Goal: Information Seeking & Learning: Learn about a topic

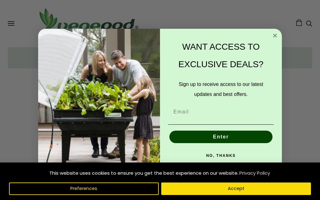
scroll to position [528, 0]
click at [275, 39] on circle "Close dialog" at bounding box center [275, 35] width 7 height 7
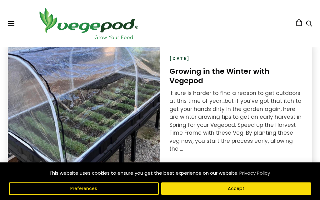
scroll to position [834, 0]
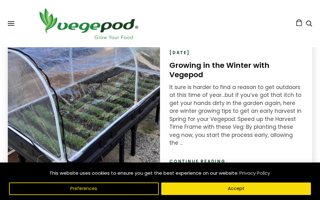
click at [217, 158] on link "Continue reading" at bounding box center [197, 161] width 56 height 6
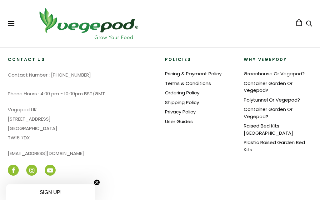
scroll to position [1820, 0]
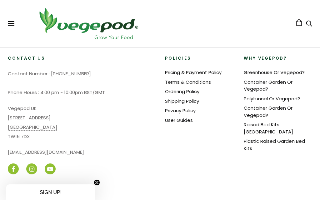
click at [263, 105] on link "Container Garden Or Vegepod?" at bounding box center [268, 112] width 49 height 14
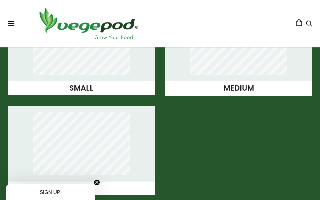
scroll to position [578, 0]
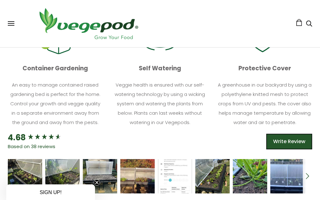
scroll to position [385, 0]
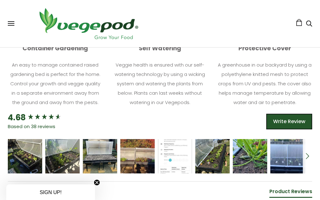
click at [105, 153] on icon "5 star rating" at bounding box center [104, 154] width 4 height 4
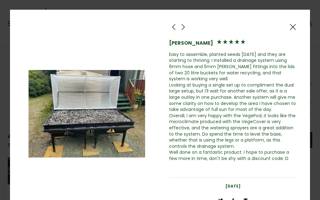
scroll to position [367, 0]
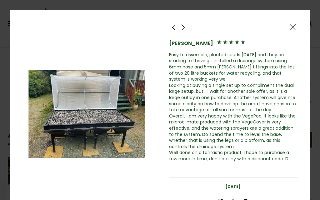
click at [294, 36] on div "Jörgen van Eck Easy to assemble, planted seeds two weeks ago and they are start…" at bounding box center [233, 93] width 129 height 155
click at [292, 31] on div at bounding box center [292, 27] width 9 height 9
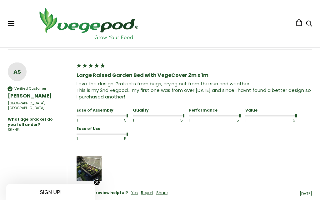
scroll to position [550, 0]
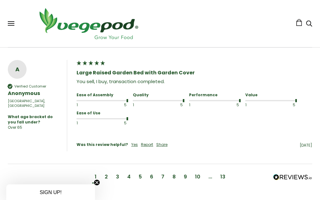
click at [110, 172] on div "2" at bounding box center [106, 178] width 8 height 12
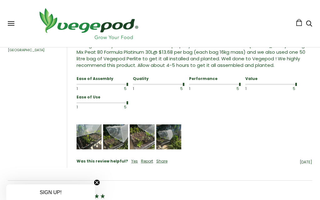
click at [169, 143] on img "Media uploaded by this customer." at bounding box center [168, 136] width 25 height 25
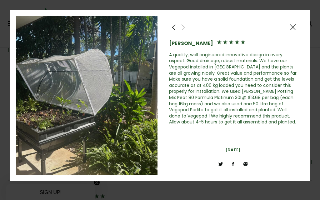
click at [293, 31] on span at bounding box center [293, 27] width 8 height 8
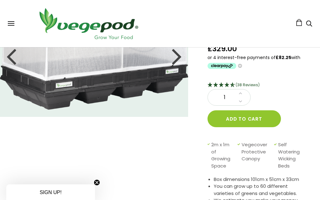
scroll to position [0, 0]
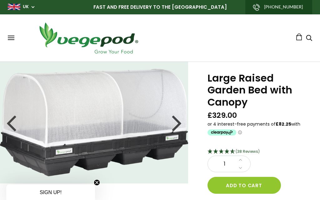
click at [159, 139] on img at bounding box center [94, 123] width 188 height 108
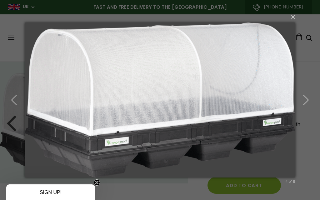
click at [305, 108] on button "button" at bounding box center [306, 100] width 28 height 34
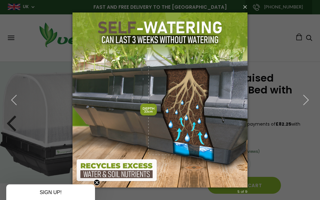
click at [306, 102] on icon "button" at bounding box center [305, 99] width 11 height 11
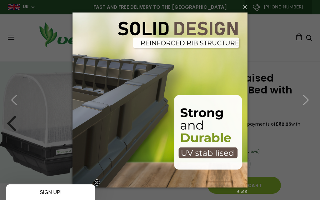
click at [306, 104] on icon "button" at bounding box center [305, 99] width 11 height 11
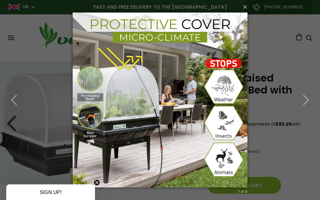
click at [306, 107] on button "button" at bounding box center [306, 100] width 28 height 34
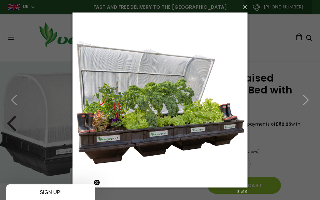
click at [307, 94] on button "button" at bounding box center [306, 100] width 28 height 34
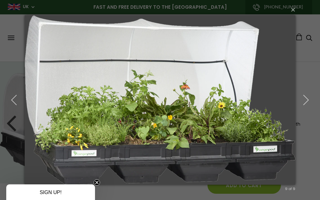
click at [305, 103] on icon "button" at bounding box center [305, 99] width 11 height 11
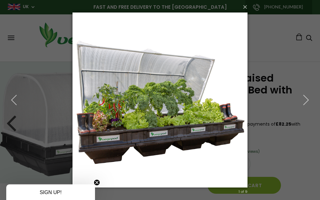
click at [306, 102] on icon "button" at bounding box center [305, 99] width 11 height 11
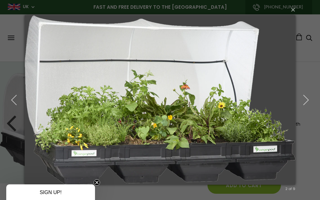
click at [301, 101] on icon "button" at bounding box center [305, 99] width 11 height 11
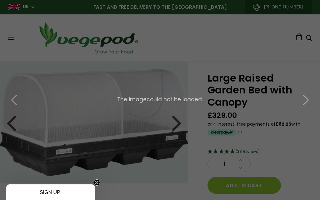
click at [308, 102] on icon "button" at bounding box center [305, 99] width 11 height 11
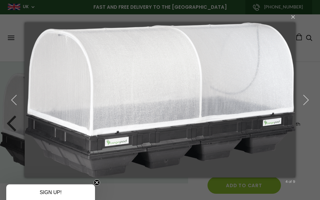
click at [308, 103] on icon "button" at bounding box center [305, 99] width 11 height 11
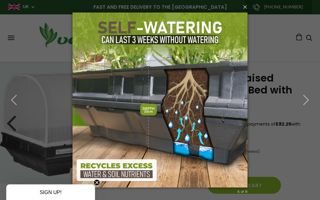
click at [308, 103] on icon "button" at bounding box center [305, 99] width 11 height 11
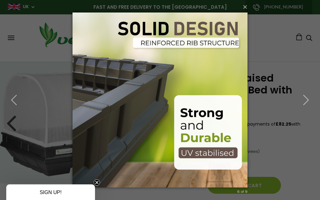
click at [309, 100] on icon "button" at bounding box center [305, 99] width 11 height 11
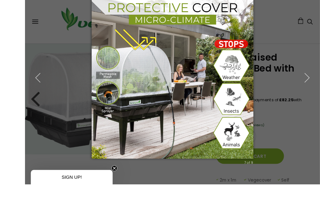
scroll to position [33, 0]
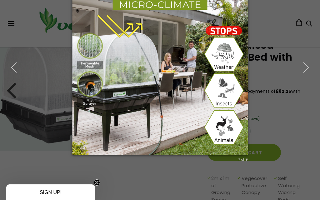
click at [300, 74] on button "button" at bounding box center [306, 67] width 28 height 34
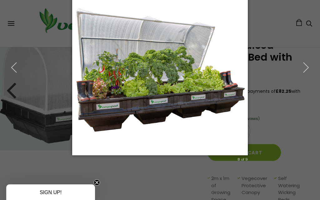
click at [310, 72] on icon "button" at bounding box center [305, 67] width 11 height 11
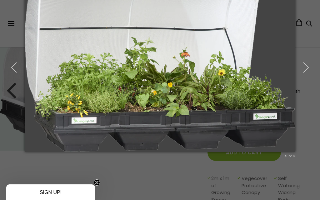
click at [308, 53] on button "button" at bounding box center [306, 67] width 28 height 34
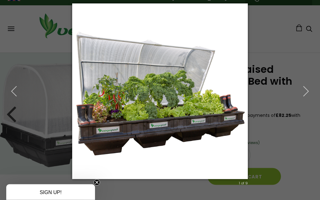
scroll to position [0, 0]
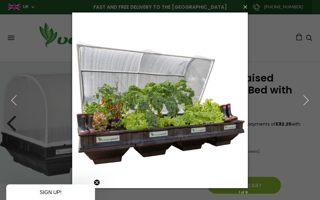
click at [249, 6] on button "×" at bounding box center [162, 7] width 176 height 14
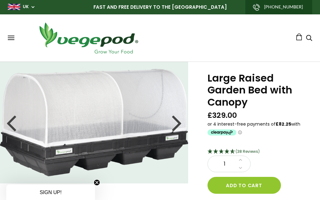
click at [13, 40] on span at bounding box center [11, 39] width 7 height 1
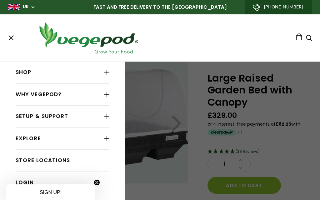
click at [106, 74] on div at bounding box center [106, 72] width 5 height 8
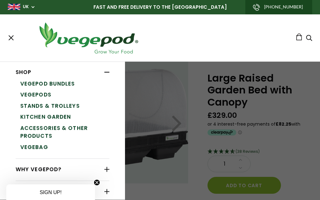
click at [74, 106] on link "Stands & Trolleys" at bounding box center [64, 106] width 89 height 11
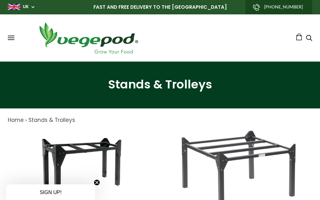
click at [11, 40] on span at bounding box center [11, 39] width 7 height 1
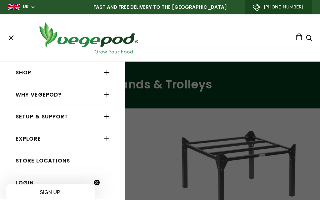
click at [37, 68] on link "Shop" at bounding box center [63, 73] width 94 height 12
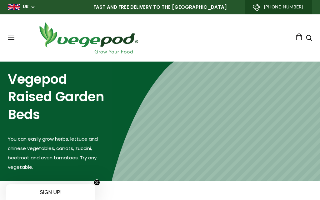
click at [14, 39] on button at bounding box center [11, 38] width 7 height 5
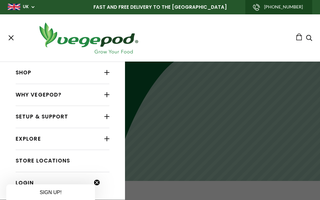
click at [107, 96] on div at bounding box center [106, 95] width 5 height 8
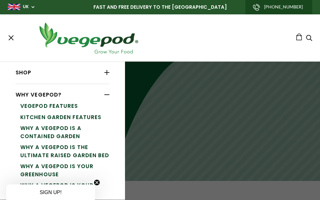
click at [107, 75] on div at bounding box center [106, 72] width 5 height 8
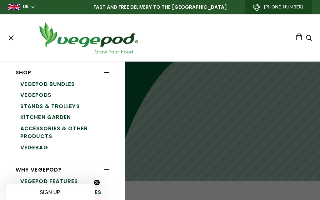
click at [68, 118] on link "Kitchen Garden" at bounding box center [64, 117] width 89 height 11
click at [186, 151] on div at bounding box center [160, 100] width 320 height 200
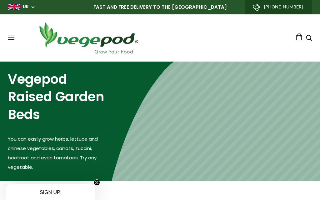
click at [10, 39] on button at bounding box center [11, 38] width 7 height 5
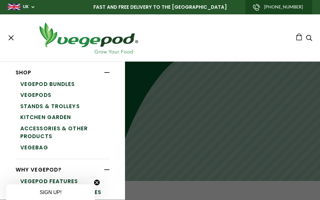
click at [49, 130] on link "Accessories & Other Products" at bounding box center [64, 132] width 89 height 19
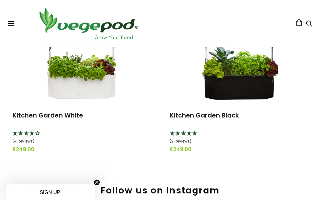
scroll to position [86, 0]
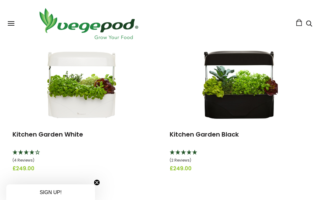
click at [68, 138] on link "Kitchen Garden White" at bounding box center [48, 134] width 71 height 9
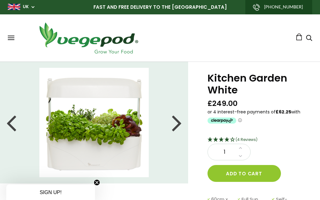
click at [175, 130] on div at bounding box center [177, 122] width 10 height 28
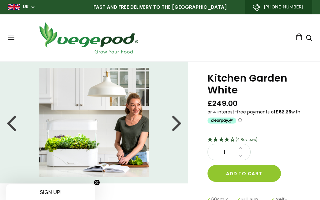
click at [79, 156] on img at bounding box center [93, 122] width 109 height 109
click at [178, 125] on div at bounding box center [177, 122] width 10 height 28
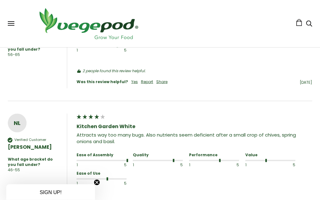
scroll to position [688, 0]
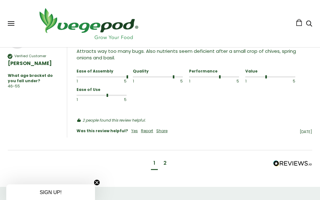
click at [168, 158] on div "2" at bounding box center [165, 164] width 8 height 12
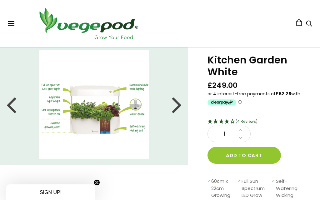
scroll to position [0, 0]
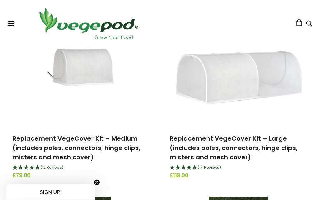
scroll to position [507, 0]
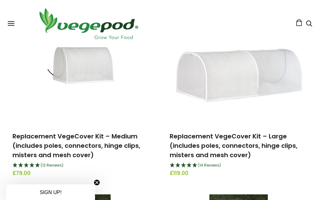
click at [211, 152] on link "Replacement VegeCover Kit – Large (includes poles, connectors, hinge clips, mis…" at bounding box center [234, 146] width 128 height 28
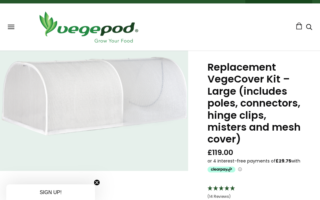
scroll to position [6, 0]
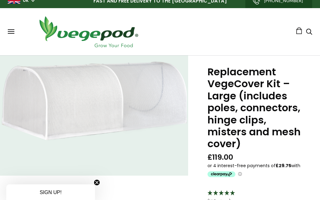
click at [117, 111] on img at bounding box center [94, 116] width 188 height 108
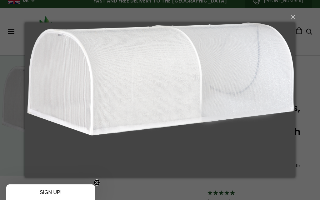
click at [18, 34] on div "× Loading..." at bounding box center [160, 100] width 320 height 200
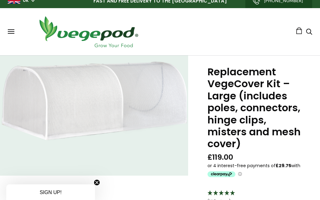
click at [10, 33] on span at bounding box center [11, 33] width 7 height 1
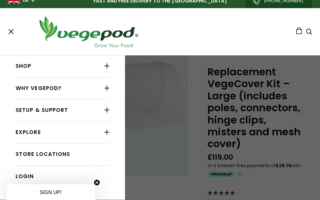
click at [59, 115] on link "Setup & Support" at bounding box center [63, 110] width 94 height 12
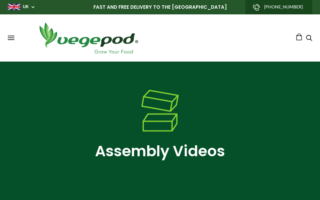
click at [14, 36] on button at bounding box center [11, 38] width 7 height 5
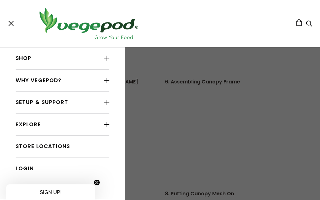
click at [108, 59] on div at bounding box center [106, 58] width 5 height 8
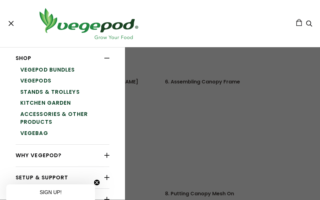
click at [69, 69] on link "Vegepod Bundles" at bounding box center [64, 69] width 89 height 11
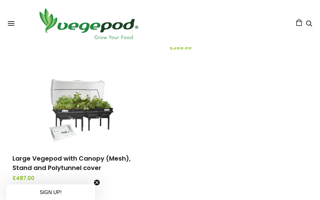
scroll to position [334, 0]
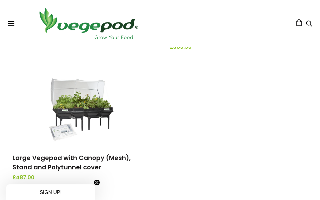
click at [69, 168] on link "Large Vegepod with Canopy (Mesh), Stand and Polytunnel cover" at bounding box center [72, 162] width 118 height 18
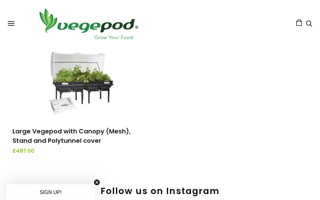
scroll to position [360, 0]
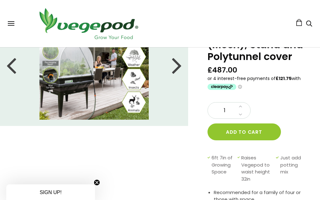
scroll to position [38, 0]
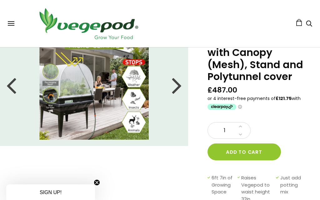
click at [180, 88] on div at bounding box center [177, 85] width 10 height 28
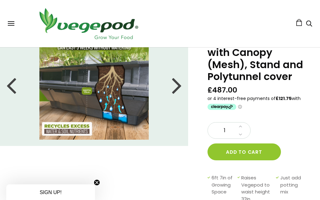
click at [176, 92] on div at bounding box center [177, 85] width 10 height 28
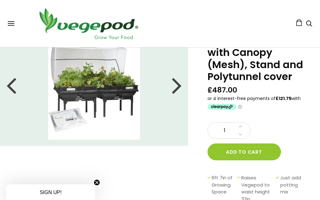
click at [179, 91] on div at bounding box center [177, 85] width 10 height 28
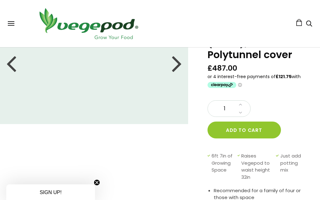
scroll to position [0, 0]
